Goal: Task Accomplishment & Management: Manage account settings

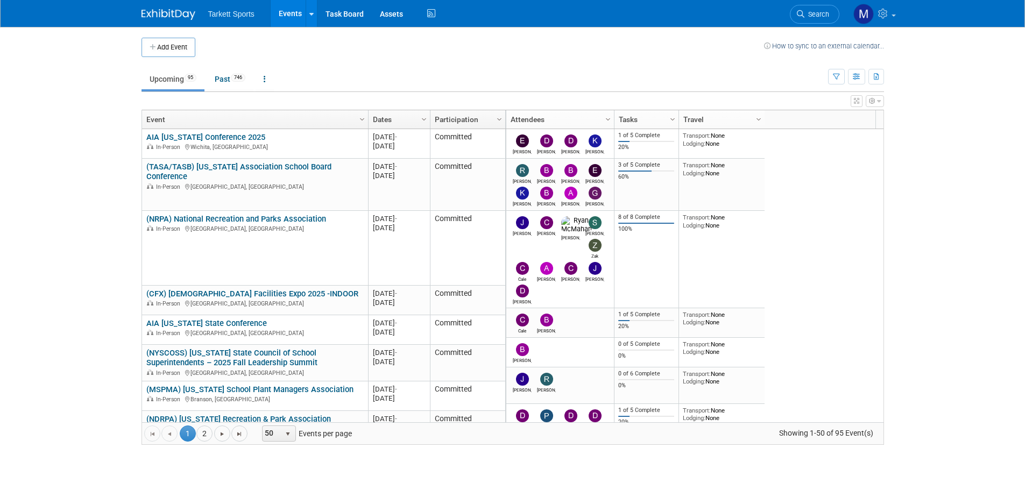
click at [805, 18] on link "Search" at bounding box center [815, 14] width 50 height 19
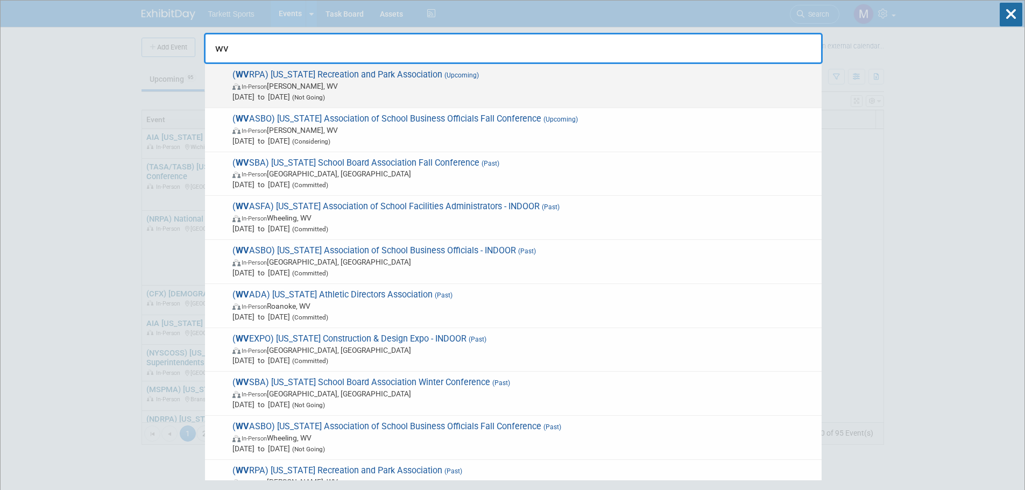
type input "wv"
click at [403, 80] on span "( WV RPA) [US_STATE] Recreation and Park Association (Upcoming) In-Person [PERS…" at bounding box center [522, 85] width 587 height 33
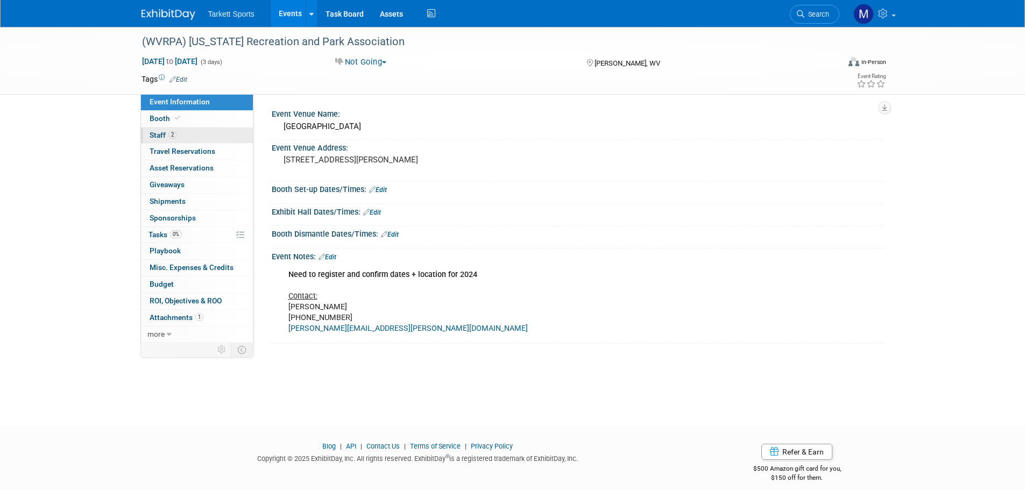
click at [158, 133] on span "Staff 2" at bounding box center [163, 135] width 27 height 9
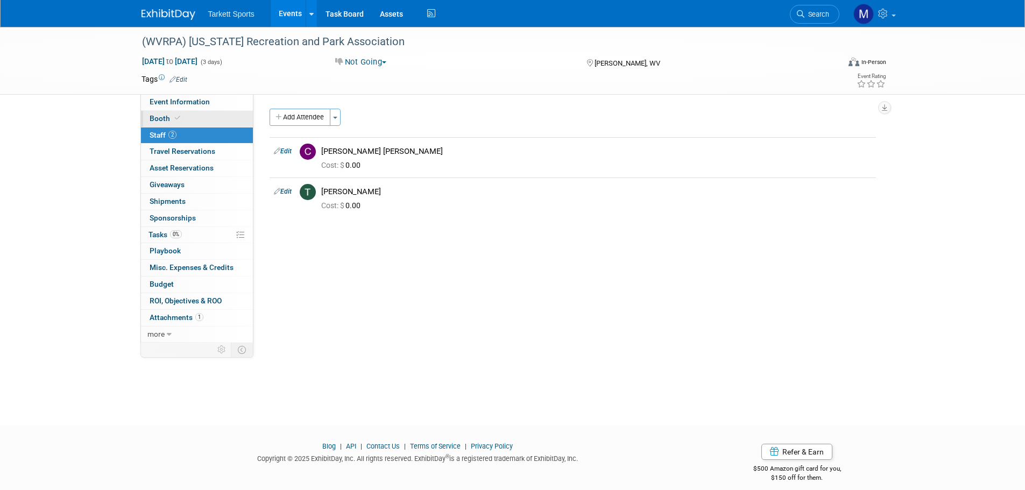
click at [163, 114] on link "Booth" at bounding box center [197, 119] width 112 height 16
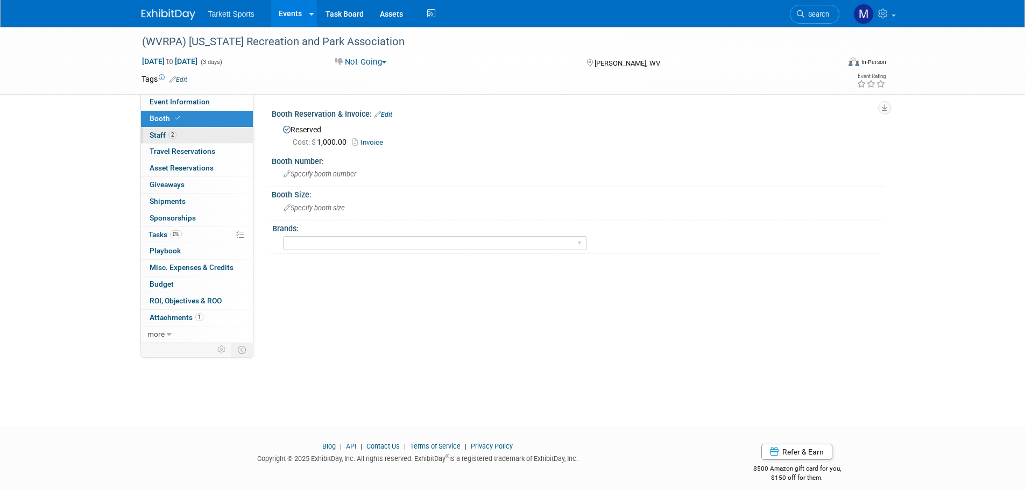
click at [210, 137] on link "2 Staff 2" at bounding box center [197, 136] width 112 height 16
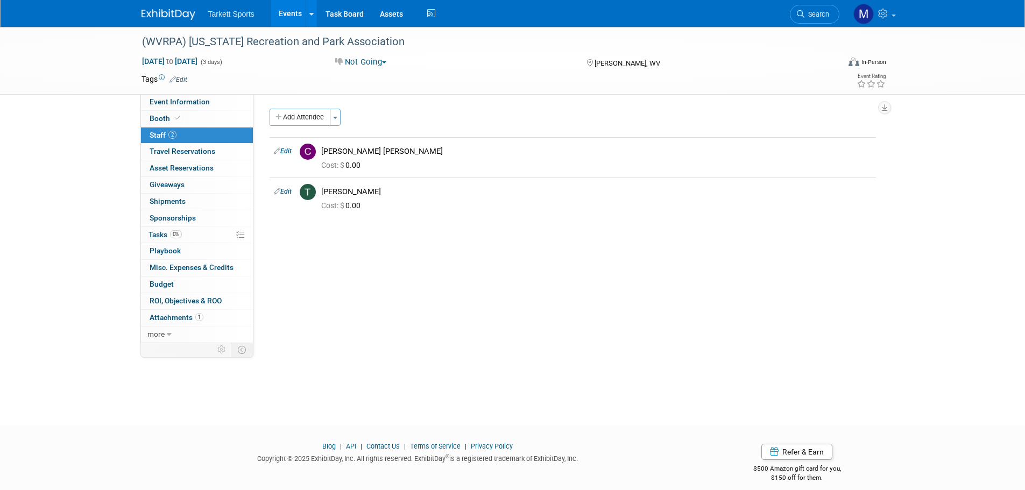
click at [364, 64] on button "Not Going" at bounding box center [360, 62] width 59 height 11
click at [365, 76] on link "Committed" at bounding box center [374, 79] width 85 height 15
drag, startPoint x: 212, startPoint y: 101, endPoint x: 200, endPoint y: 100, distance: 11.9
click at [212, 100] on link "Event Information" at bounding box center [197, 102] width 112 height 16
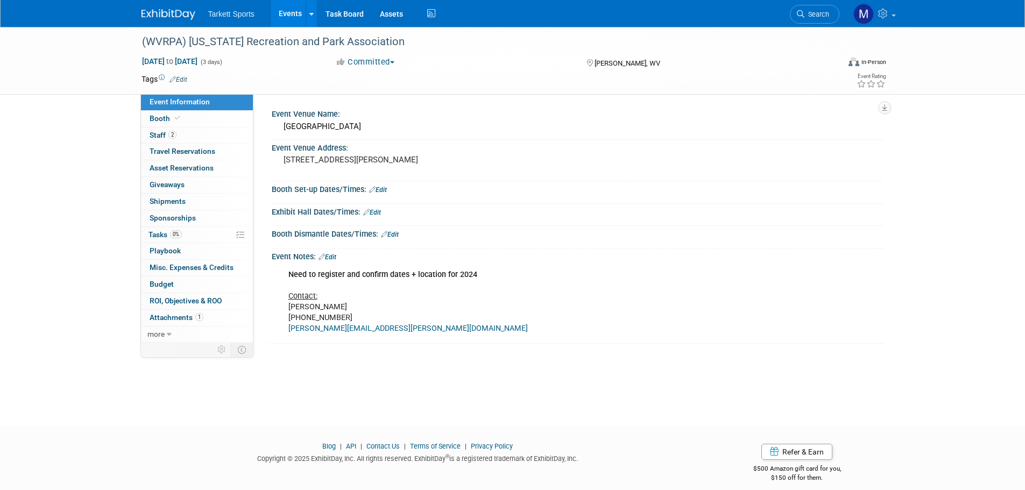
click at [379, 187] on link "Edit" at bounding box center [378, 190] width 18 height 8
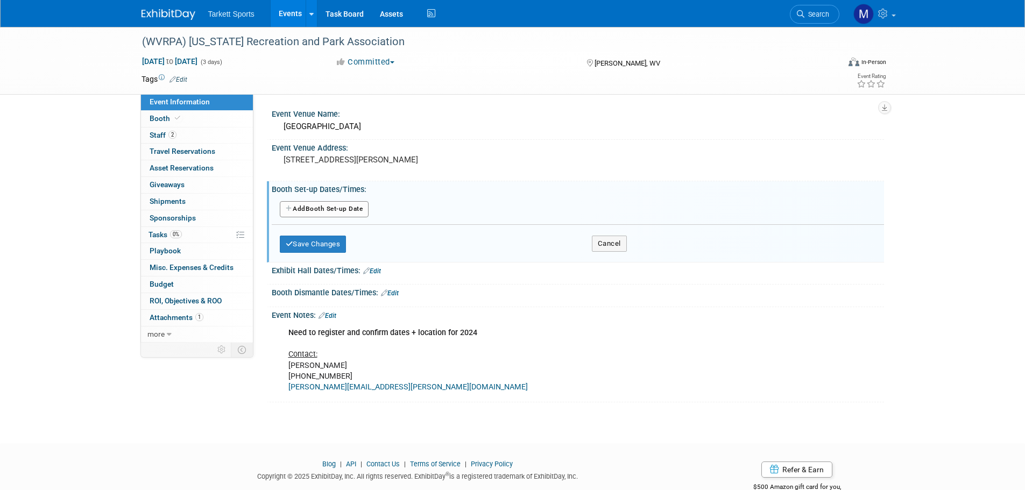
click at [361, 210] on button "Add Another Booth Set-up Date" at bounding box center [324, 209] width 89 height 16
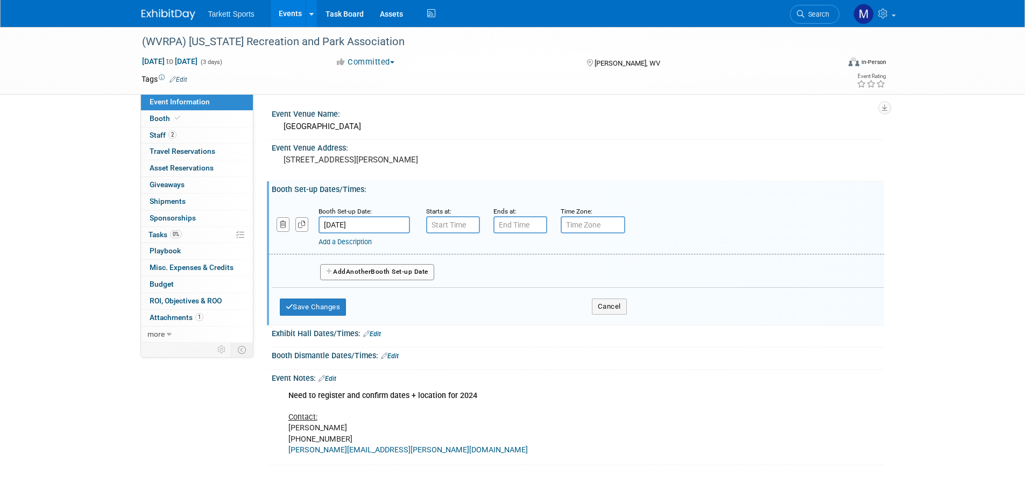
click at [425, 229] on div "Starts at:" at bounding box center [451, 220] width 67 height 28
click at [447, 229] on input "text" at bounding box center [453, 224] width 54 height 17
click at [441, 263] on link at bounding box center [451, 250] width 20 height 27
click at [452, 272] on span "08" at bounding box center [451, 274] width 20 height 19
click at [513, 309] on td "10" at bounding box center [515, 309] width 34 height 29
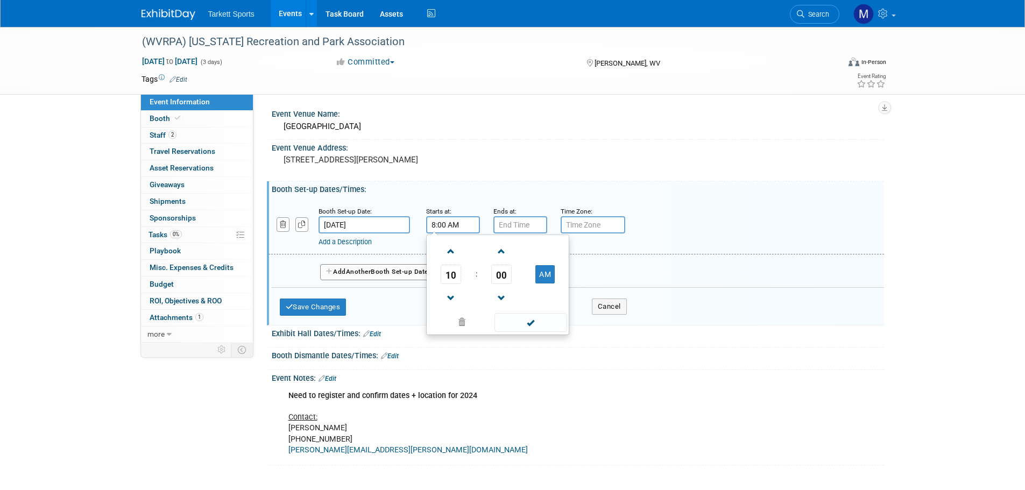
type input "10:00 AM"
drag, startPoint x: 521, startPoint y: 322, endPoint x: 523, endPoint y: 292, distance: 30.2
click at [521, 322] on span at bounding box center [531, 322] width 73 height 19
click at [517, 228] on input "7:00 PM" at bounding box center [520, 224] width 54 height 17
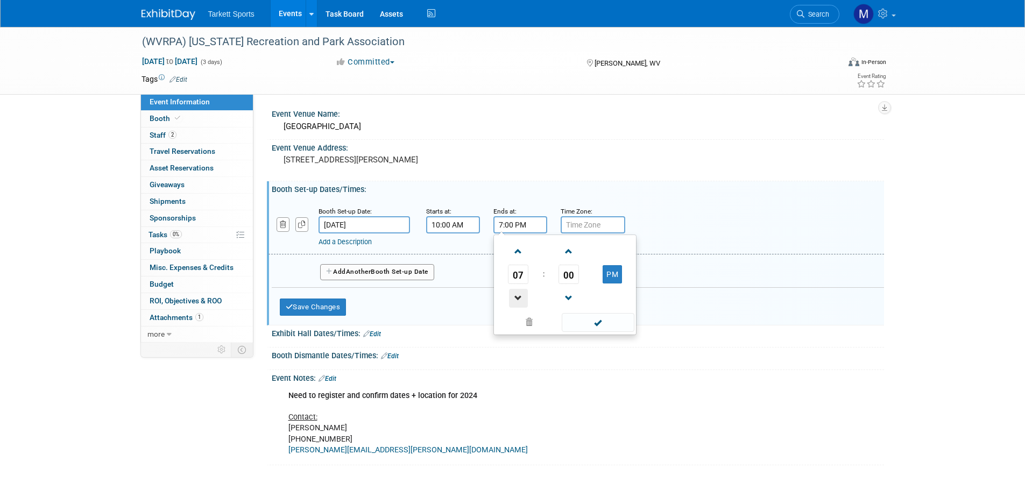
click at [514, 291] on span at bounding box center [518, 298] width 19 height 19
type input "6:00 PM"
click at [589, 321] on span at bounding box center [598, 322] width 73 height 19
click at [334, 307] on button "Save Changes" at bounding box center [313, 307] width 67 height 17
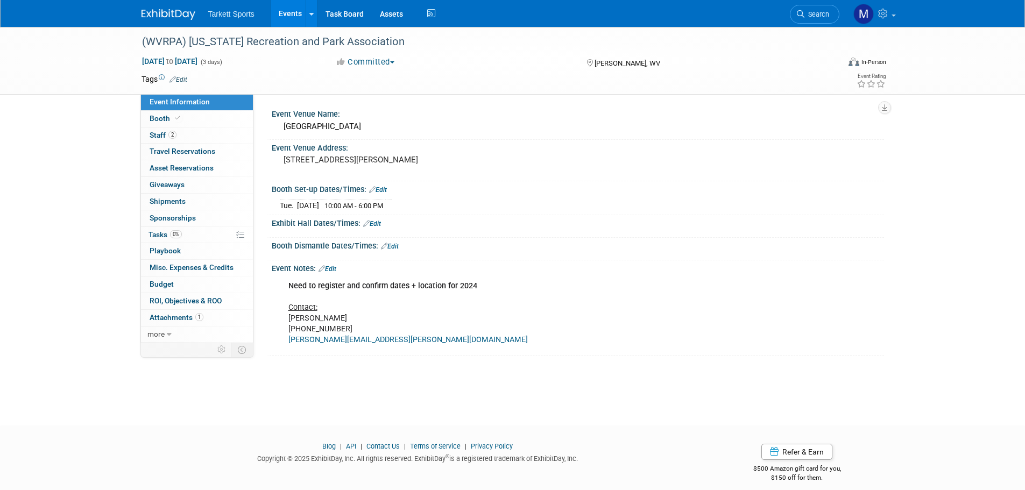
click at [364, 223] on icon at bounding box center [366, 223] width 6 height 7
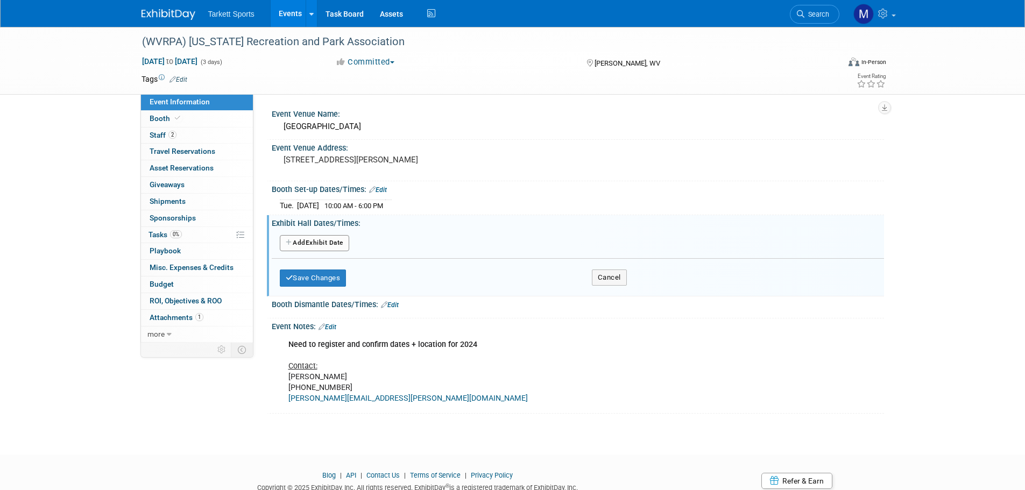
click at [338, 244] on button "Add Another Exhibit Date" at bounding box center [314, 243] width 69 height 16
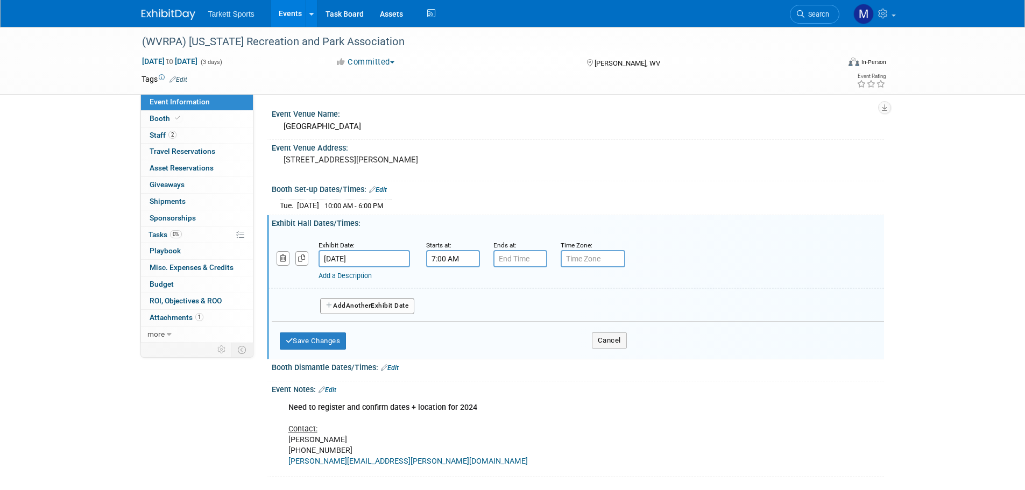
click at [456, 261] on input "7:00 AM" at bounding box center [453, 258] width 54 height 17
click at [452, 328] on span at bounding box center [451, 332] width 19 height 19
click at [538, 301] on button "AM" at bounding box center [544, 308] width 19 height 18
type input "6:00 PM"
drag, startPoint x: 533, startPoint y: 356, endPoint x: 531, endPoint y: 350, distance: 6.3
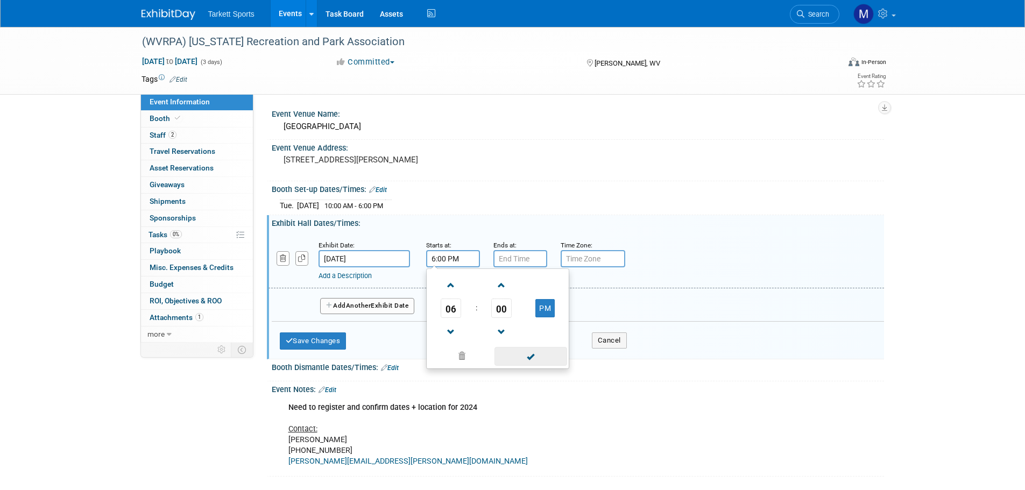
click at [533, 356] on span at bounding box center [531, 356] width 73 height 19
type input "7:00 PM"
click at [514, 258] on input "7:00 PM" at bounding box center [520, 258] width 54 height 17
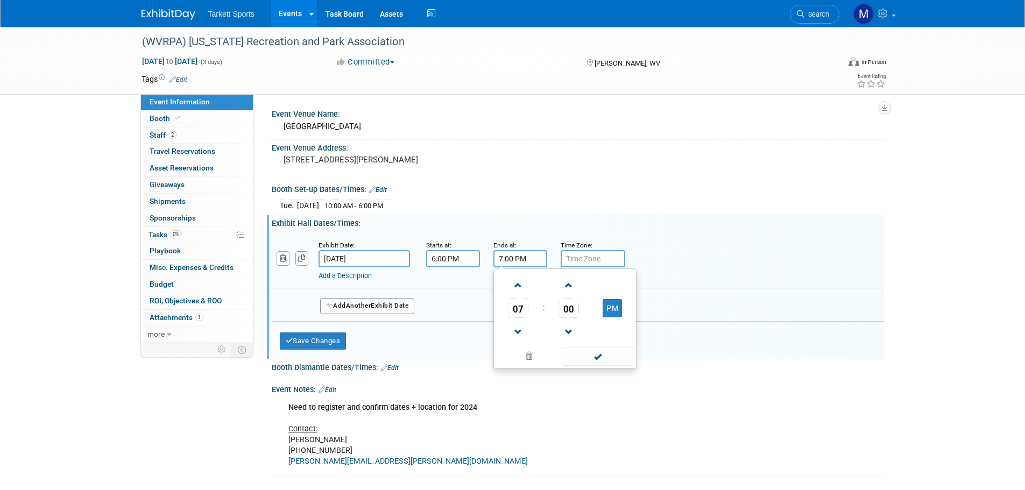
click at [588, 354] on span at bounding box center [598, 356] width 73 height 19
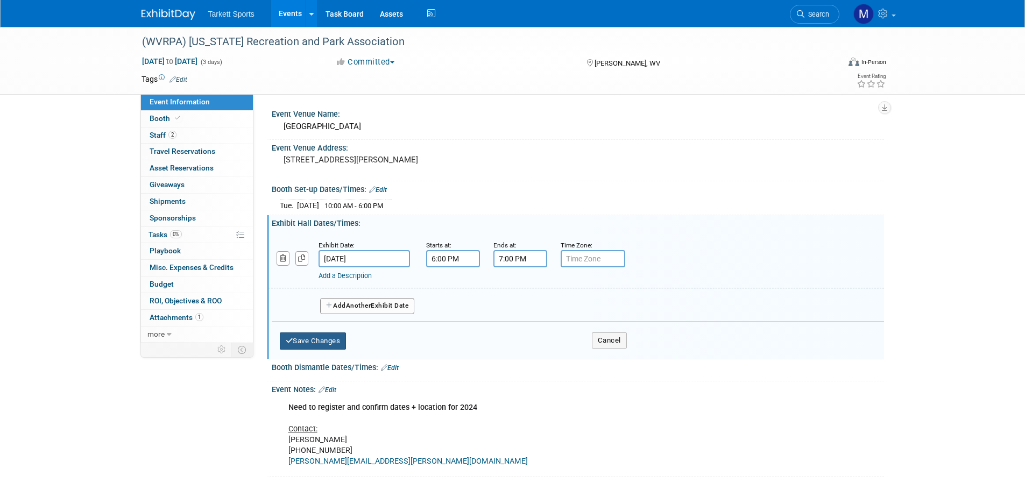
click at [300, 345] on button "Save Changes" at bounding box center [313, 341] width 67 height 17
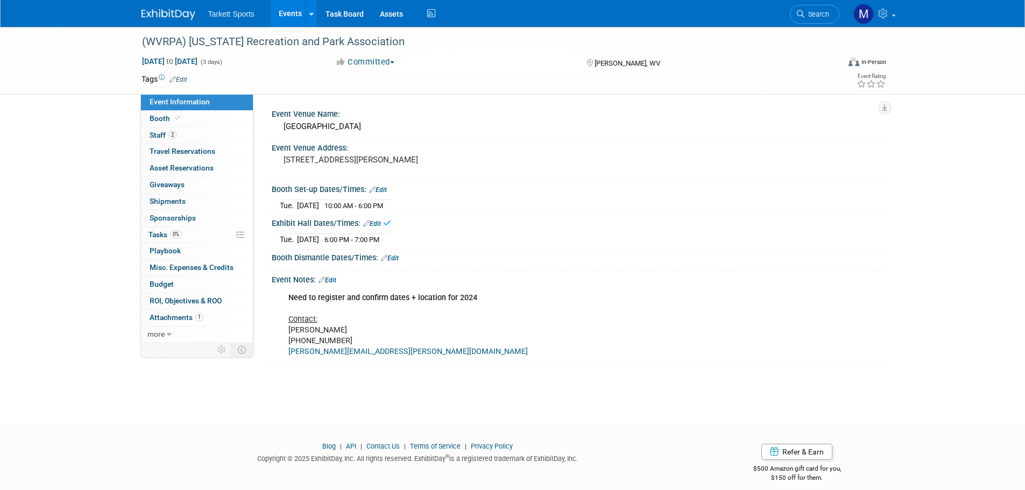
click at [387, 225] on icon at bounding box center [387, 223] width 8 height 8
click at [385, 225] on icon at bounding box center [387, 223] width 8 height 8
click at [378, 225] on link "Edit" at bounding box center [372, 224] width 18 height 8
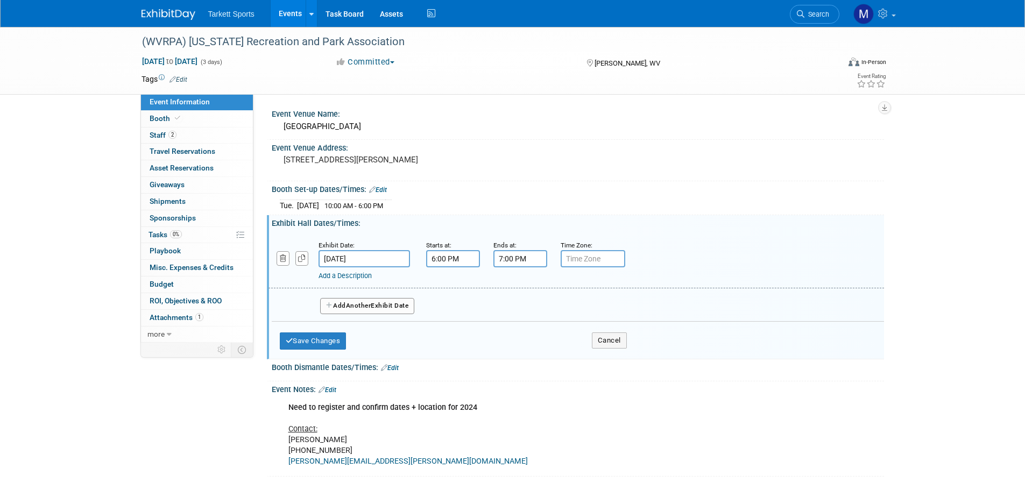
click at [340, 303] on button "Add Another Exhibit Date" at bounding box center [367, 306] width 95 height 16
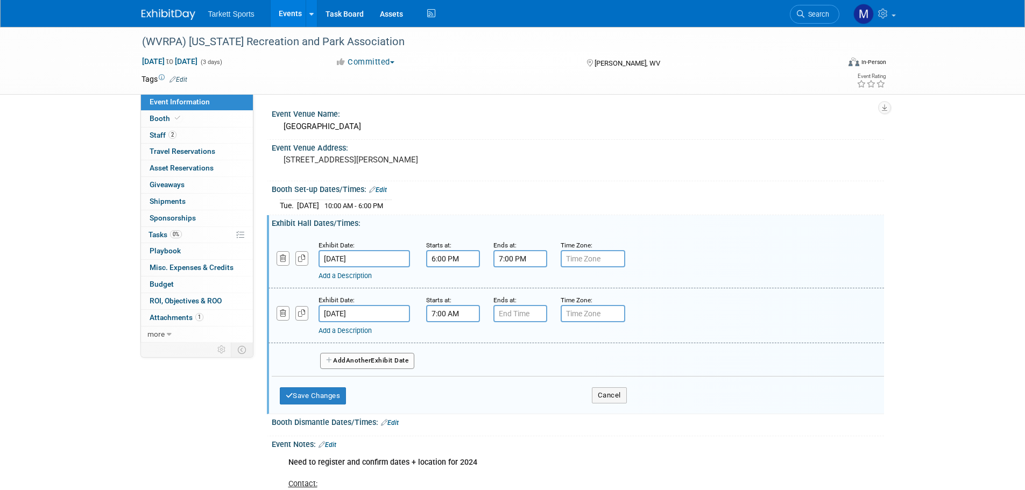
click at [448, 319] on input "7:00 AM" at bounding box center [453, 313] width 54 height 17
click at [454, 331] on span at bounding box center [451, 340] width 19 height 19
type input "8:00 AM"
drag, startPoint x: 521, startPoint y: 409, endPoint x: 521, endPoint y: 394, distance: 15.1
click at [521, 407] on span at bounding box center [531, 411] width 73 height 19
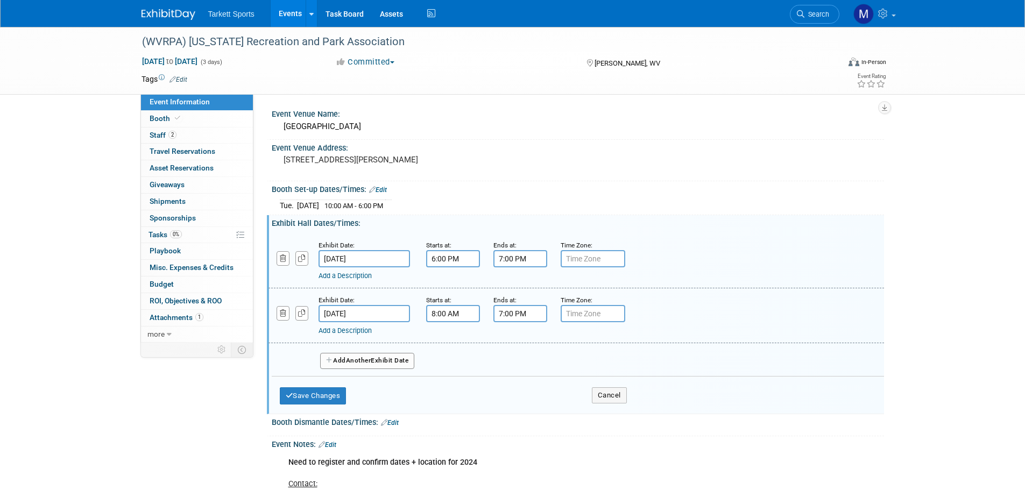
click at [522, 314] on input "7:00 PM" at bounding box center [520, 313] width 54 height 17
click at [518, 363] on span "07" at bounding box center [518, 363] width 20 height 19
click at [558, 394] on td "09" at bounding box center [548, 398] width 34 height 29
click at [580, 407] on span at bounding box center [598, 411] width 73 height 19
click at [580, 406] on div "Save Changes Cancel" at bounding box center [453, 393] width 347 height 33
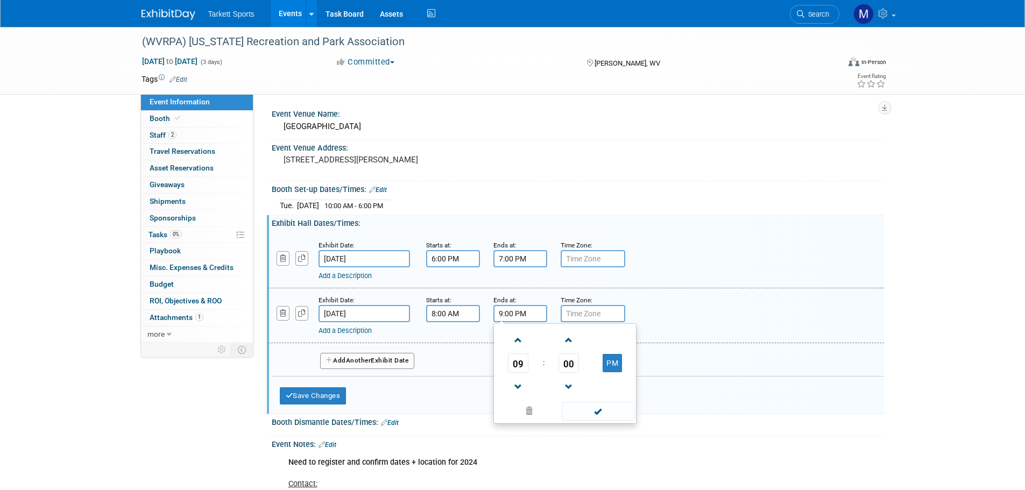
click at [527, 315] on input "9:00 PM" at bounding box center [520, 313] width 54 height 17
click at [611, 368] on button "PM" at bounding box center [612, 363] width 19 height 18
click at [601, 405] on span at bounding box center [598, 411] width 73 height 19
click at [539, 315] on input "9:00 AM" at bounding box center [520, 313] width 54 height 17
click at [522, 357] on span "09" at bounding box center [518, 363] width 20 height 19
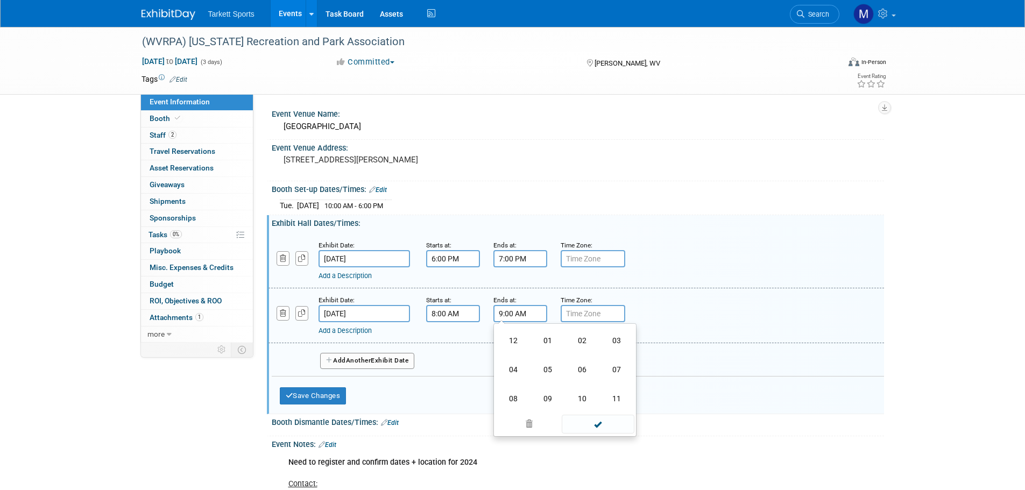
drag, startPoint x: 549, startPoint y: 333, endPoint x: 589, endPoint y: 366, distance: 51.5
click at [551, 334] on td "01" at bounding box center [548, 340] width 34 height 29
click at [604, 364] on button "AM" at bounding box center [612, 363] width 19 height 18
type input "1:00 PM"
click at [605, 410] on span at bounding box center [598, 411] width 73 height 19
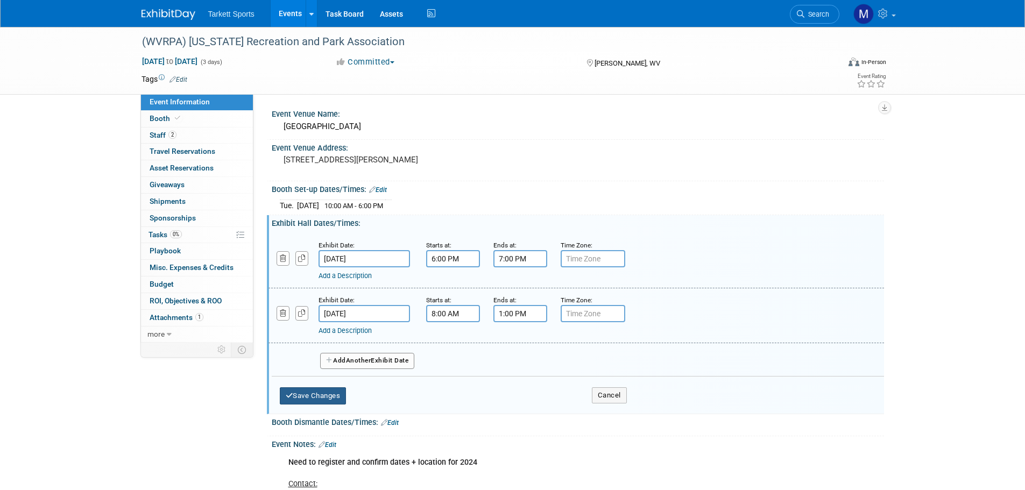
click at [335, 392] on button "Save Changes" at bounding box center [313, 395] width 67 height 17
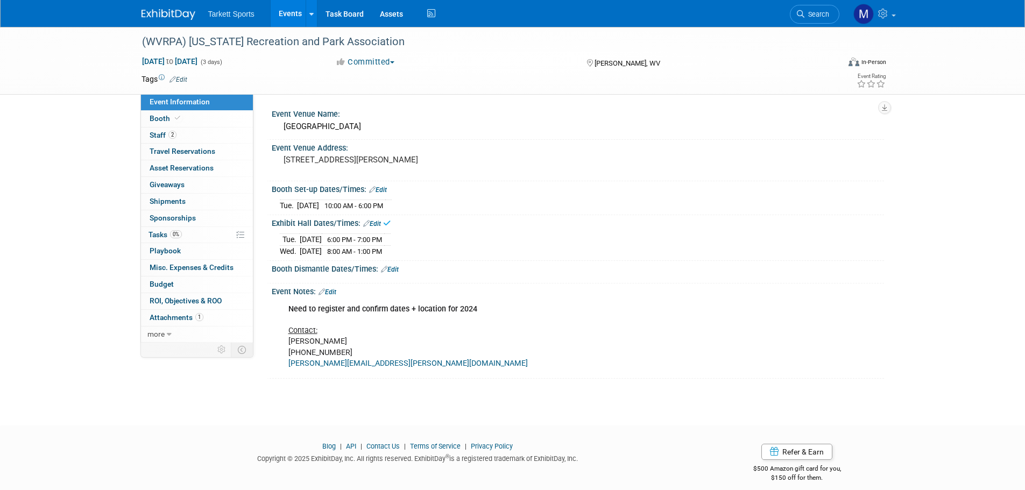
click at [383, 272] on icon at bounding box center [384, 269] width 6 height 7
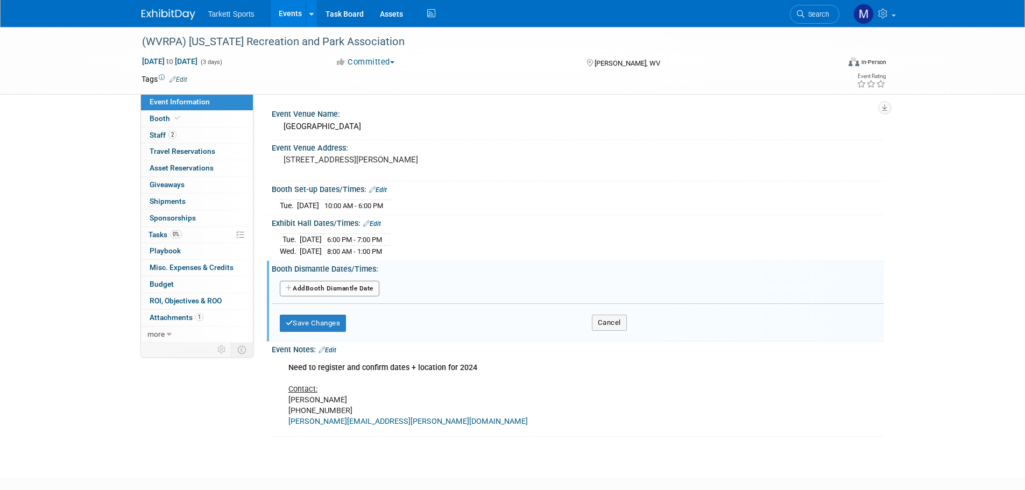
click at [329, 277] on div "Add Another Booth Dismantle Date" at bounding box center [578, 291] width 596 height 28
click at [333, 284] on button "Add Another Booth Dismantle Date" at bounding box center [330, 289] width 100 height 16
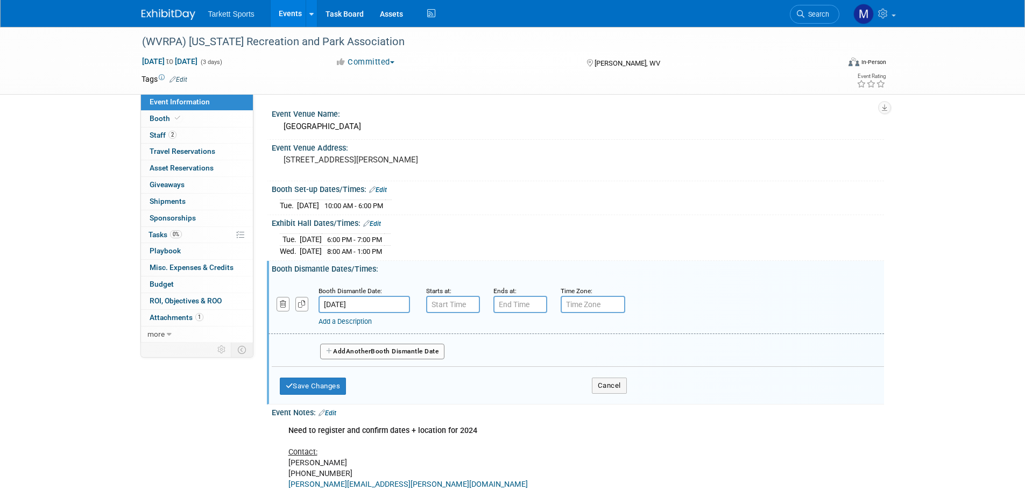
click at [414, 309] on div "Booth Dismantle Date: Oct 9, 2025" at bounding box center [365, 299] width 108 height 28
click at [391, 306] on input "[DATE]" at bounding box center [364, 304] width 91 height 17
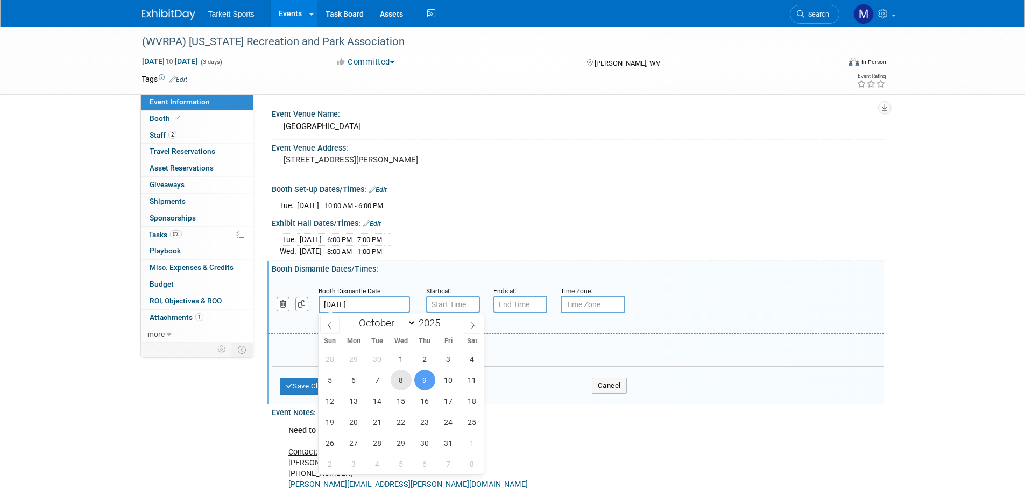
click at [405, 379] on span "8" at bounding box center [401, 380] width 21 height 21
type input "[DATE]"
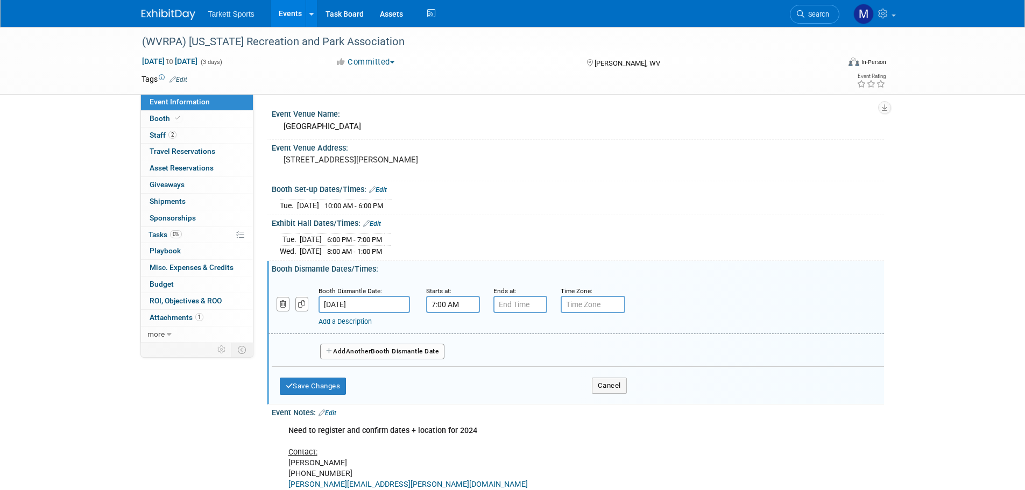
click at [452, 301] on input "7:00 AM" at bounding box center [453, 304] width 54 height 17
click at [451, 347] on span "07" at bounding box center [451, 353] width 20 height 19
click at [475, 334] on td "01" at bounding box center [480, 331] width 34 height 29
drag, startPoint x: 499, startPoint y: 346, endPoint x: 504, endPoint y: 352, distance: 8.4
click at [499, 347] on span "00" at bounding box center [501, 353] width 20 height 19
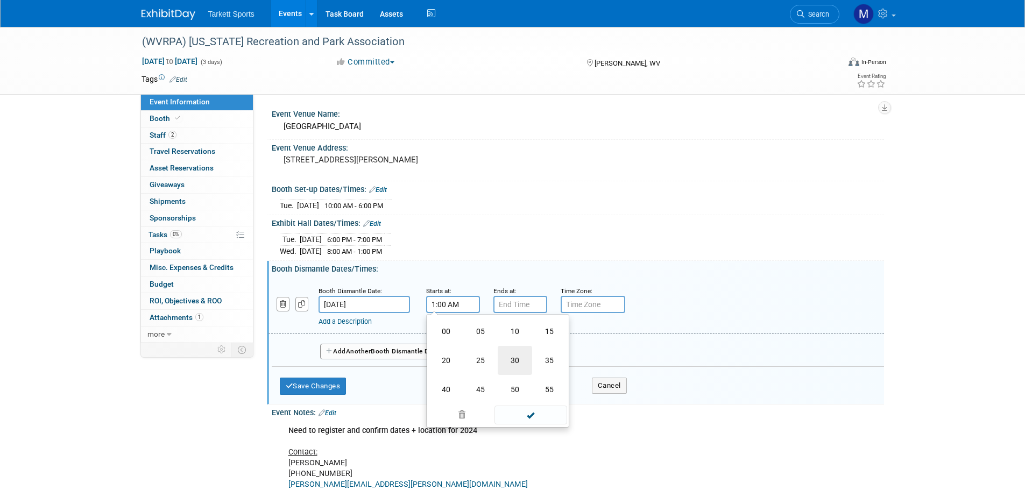
click at [520, 363] on td "30" at bounding box center [515, 360] width 34 height 29
click at [539, 357] on button "AM" at bounding box center [544, 354] width 19 height 18
type input "1:30 PM"
click at [532, 394] on span at bounding box center [531, 402] width 73 height 19
click at [523, 307] on input "7:00 PM" at bounding box center [520, 304] width 54 height 17
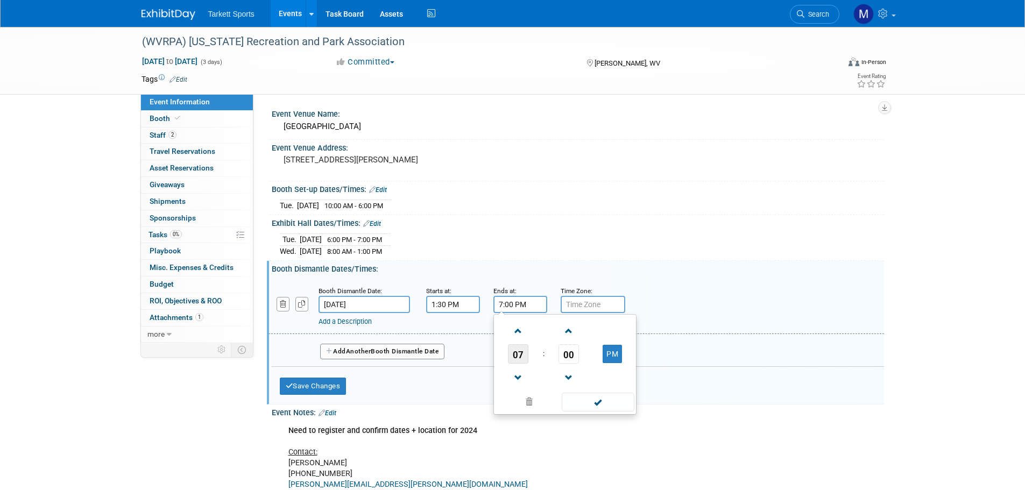
click at [524, 350] on span "07" at bounding box center [518, 353] width 20 height 19
drag, startPoint x: 622, startPoint y: 331, endPoint x: 615, endPoint y: 338, distance: 10.7
click at [620, 331] on td "03" at bounding box center [616, 331] width 34 height 29
type input "3:00 PM"
click at [595, 398] on span at bounding box center [598, 402] width 73 height 19
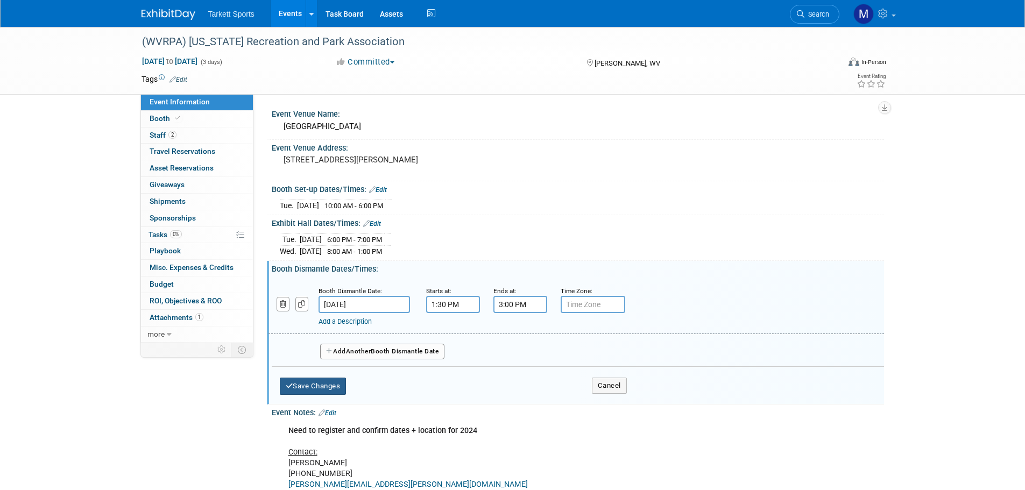
click at [313, 385] on button "Save Changes" at bounding box center [313, 386] width 67 height 17
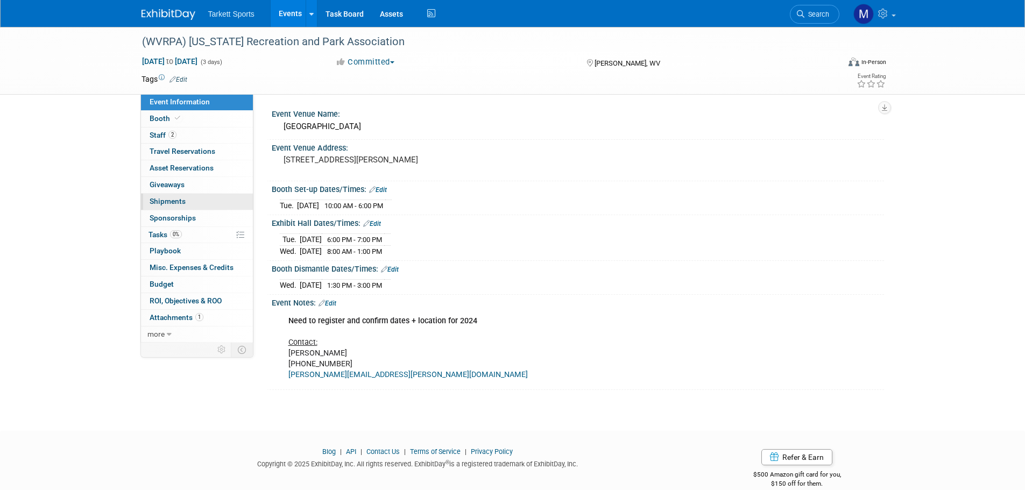
drag, startPoint x: 186, startPoint y: 232, endPoint x: 198, endPoint y: 209, distance: 26.0
click at [186, 233] on link "0% Tasks 0%" at bounding box center [197, 235] width 112 height 16
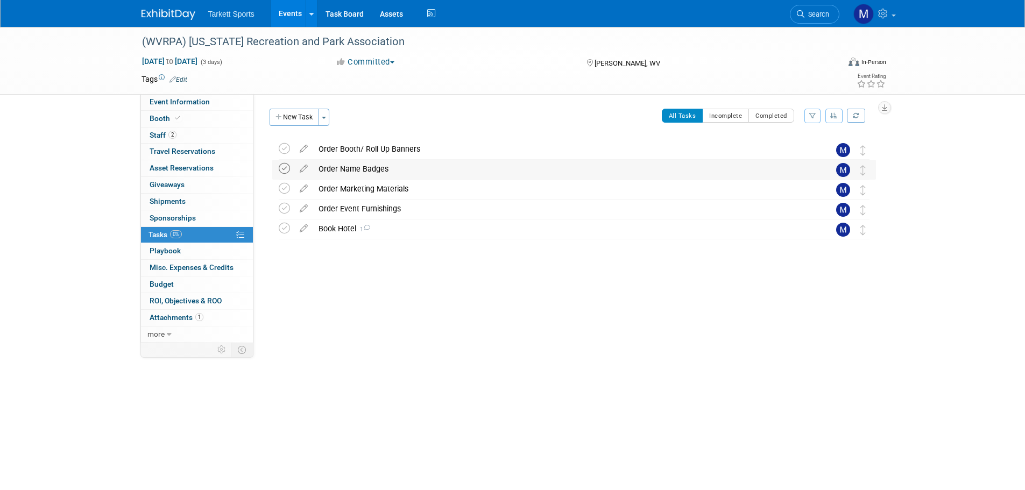
click at [283, 172] on icon at bounding box center [284, 168] width 11 height 11
click at [338, 231] on div "Book Hotel 1" at bounding box center [564, 229] width 502 height 18
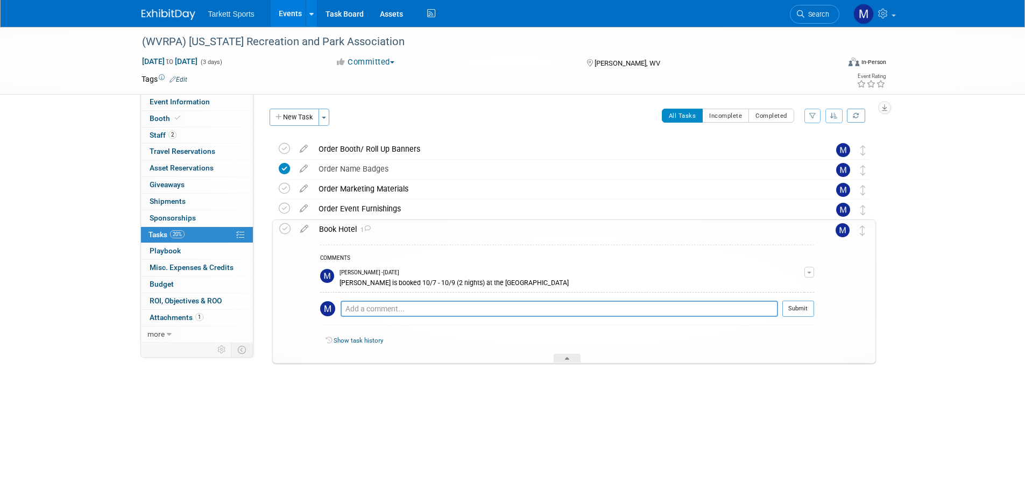
click at [345, 229] on div "Book Hotel 1" at bounding box center [564, 229] width 500 height 18
